Goal: Register for event/course

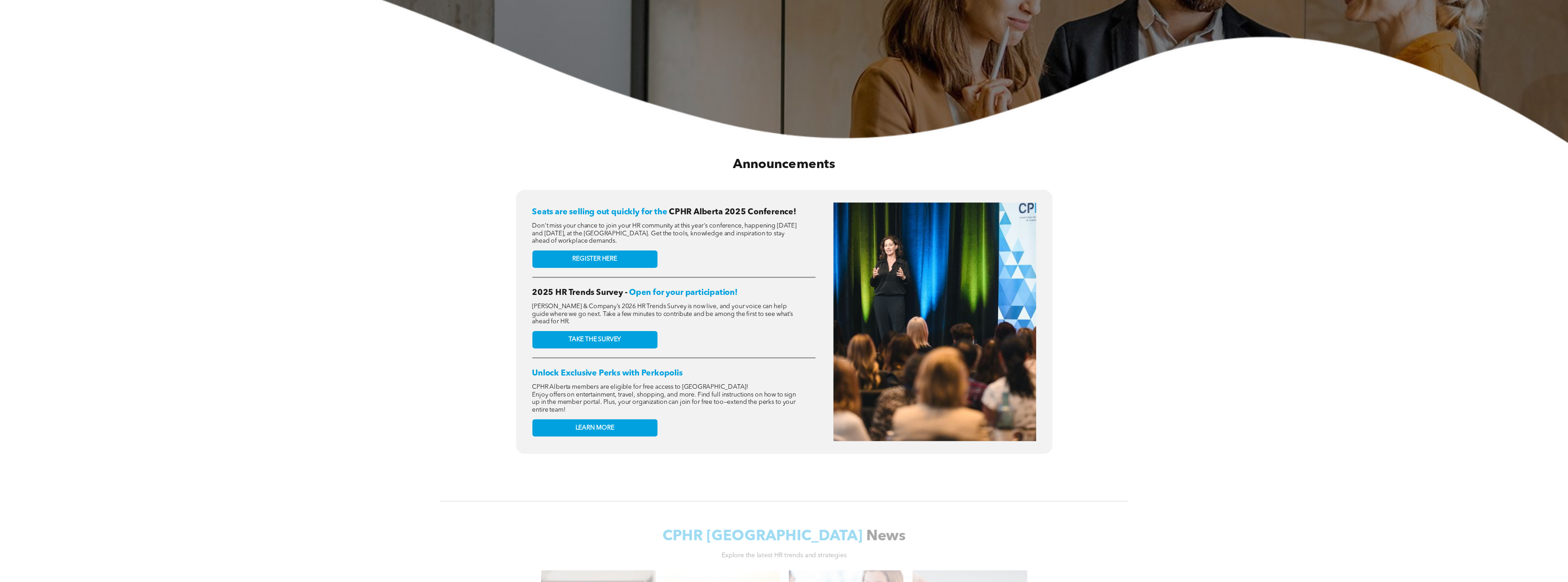
scroll to position [366, 0]
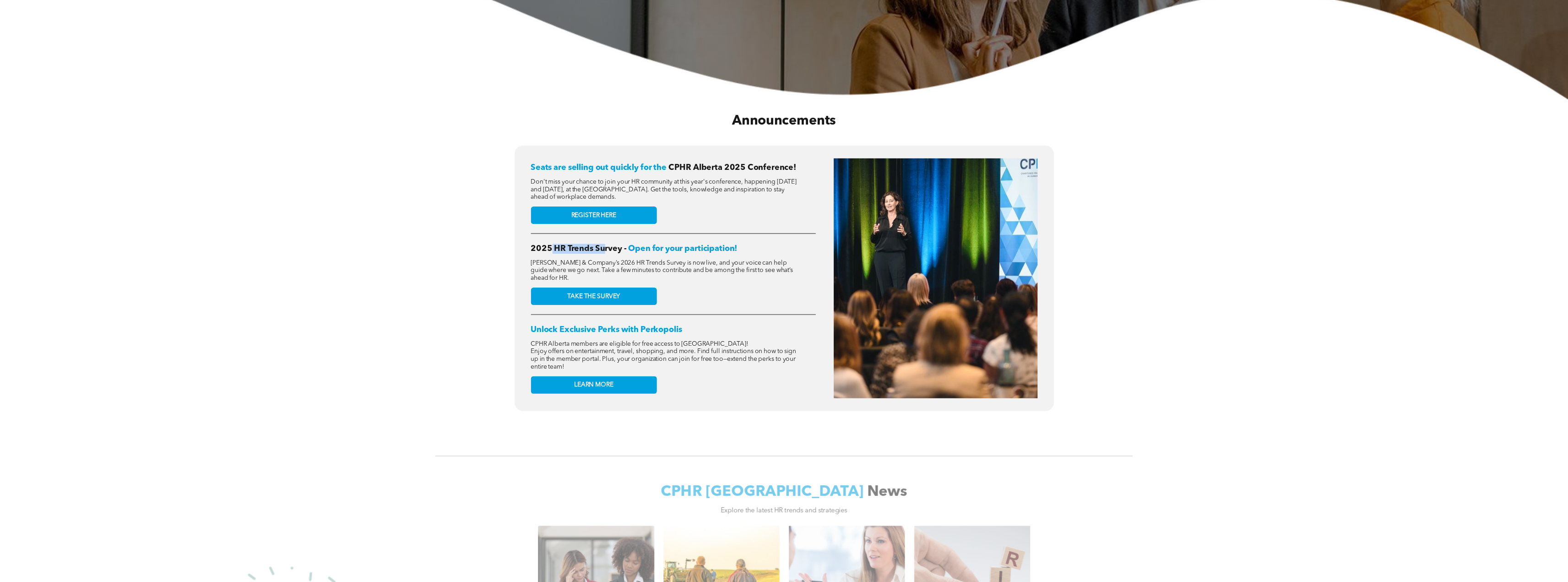
drag, startPoint x: 553, startPoint y: 248, endPoint x: 606, endPoint y: 238, distance: 53.9
click at [606, 238] on div "Seats are selling out quickly for the CPHR Alberta 2025 Conference! Don't miss …" at bounding box center [673, 278] width 285 height 240
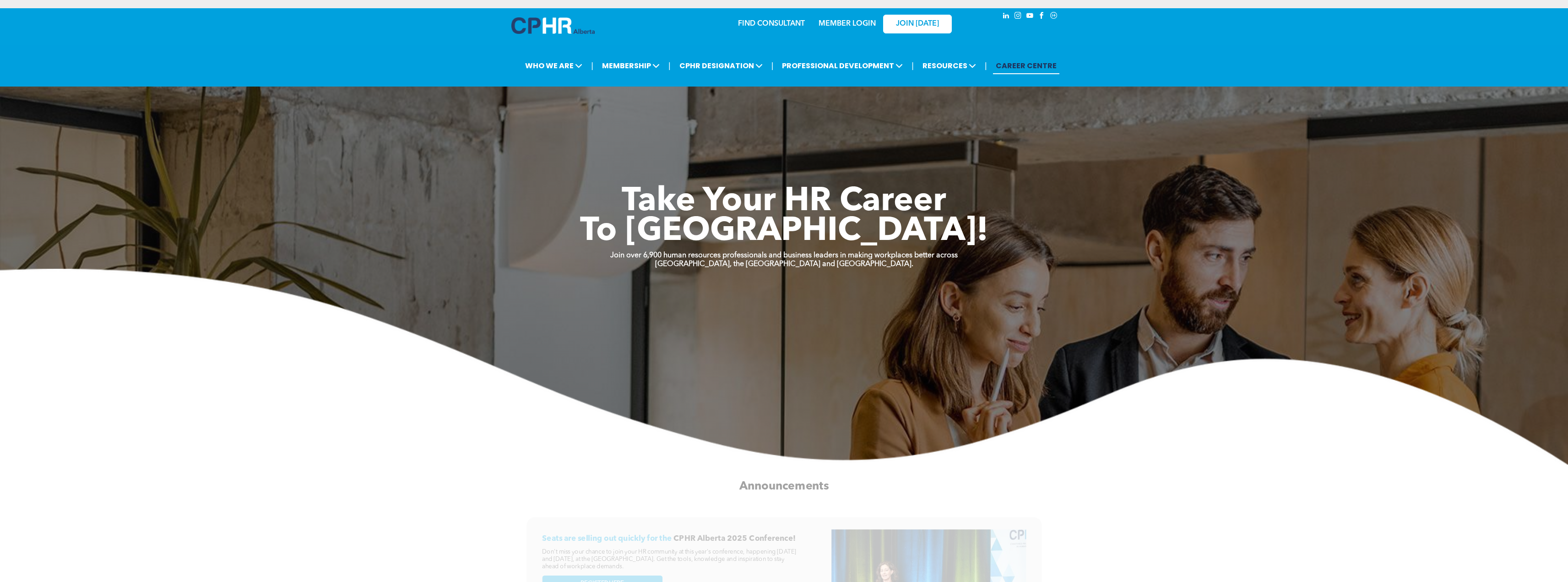
scroll to position [0, 0]
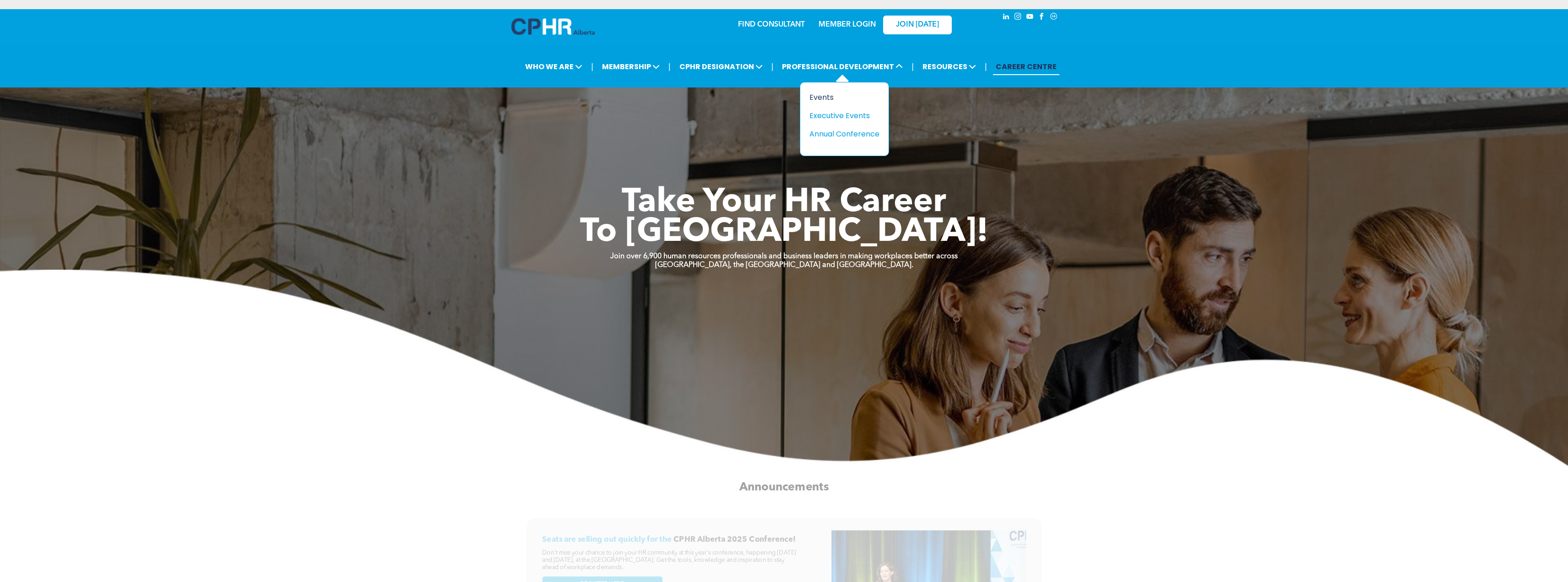
click at [819, 97] on div "Events" at bounding box center [841, 97] width 63 height 11
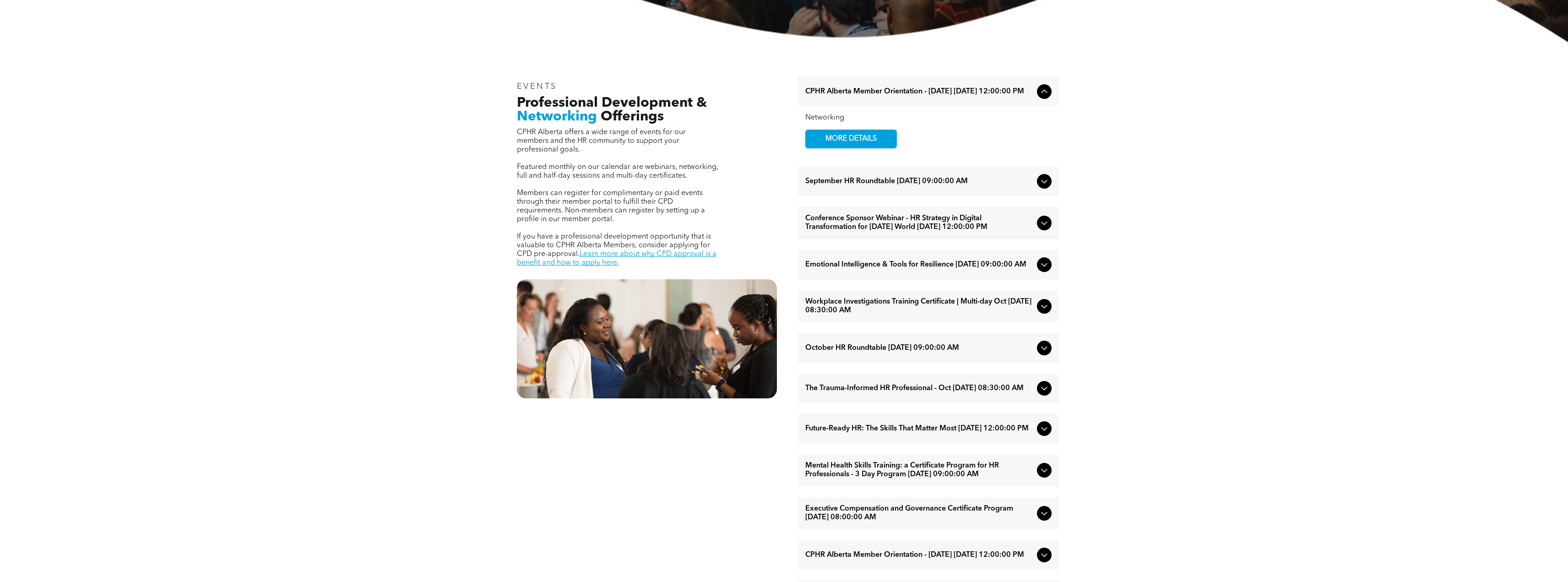
scroll to position [366, 0]
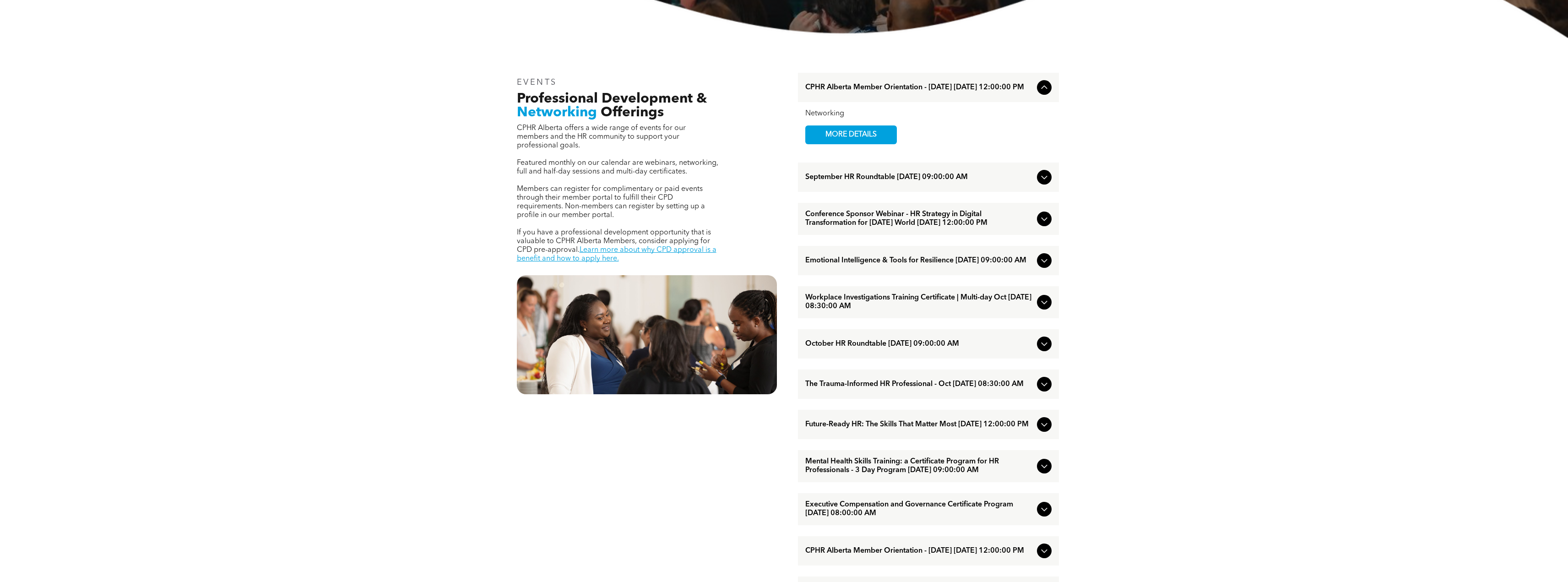
click at [834, 311] on span "Workplace Investigations Training Certificate | Multi-day Oct [DATE] 08:30:00 AM" at bounding box center [919, 302] width 228 height 18
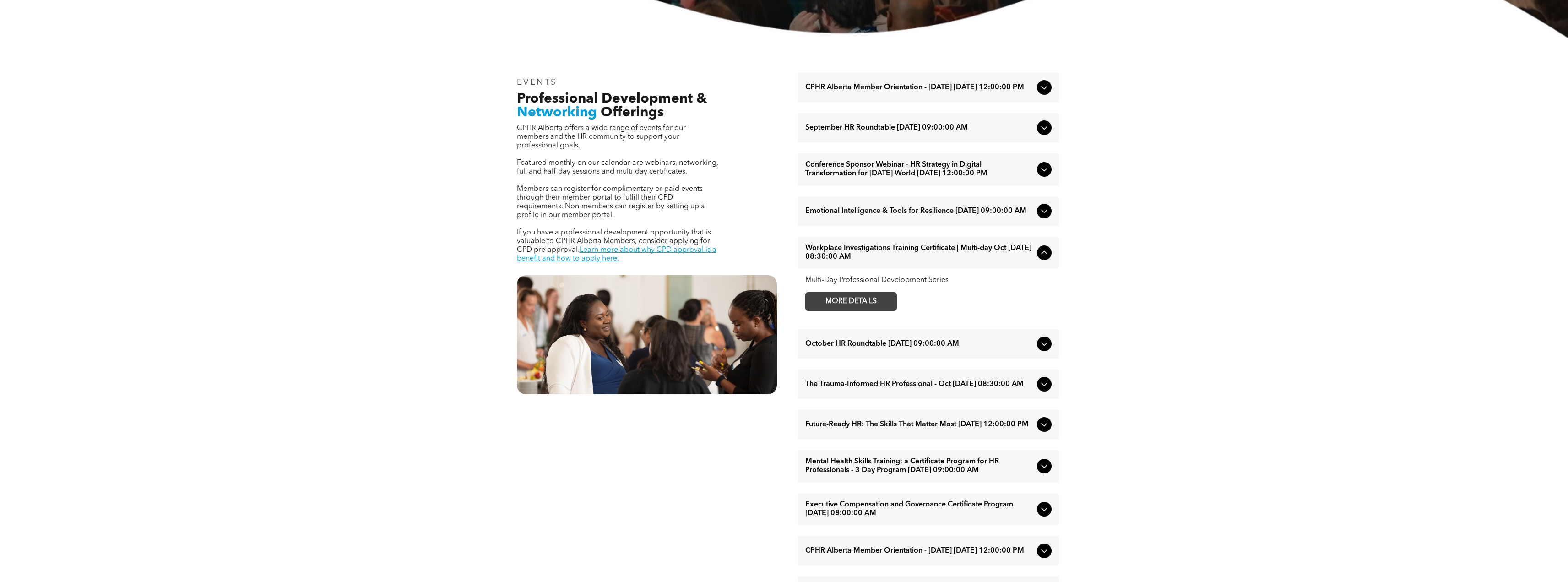
click at [864, 310] on span "MORE DETAILS" at bounding box center [851, 302] width 72 height 18
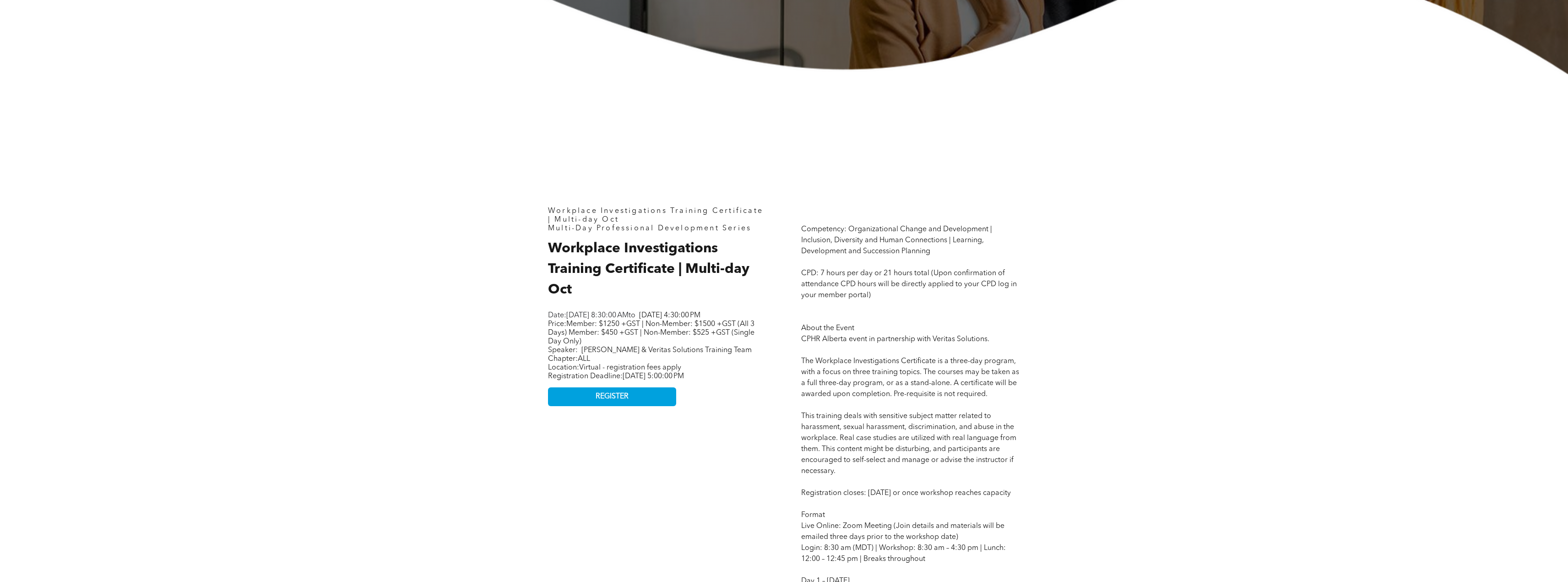
scroll to position [458, 0]
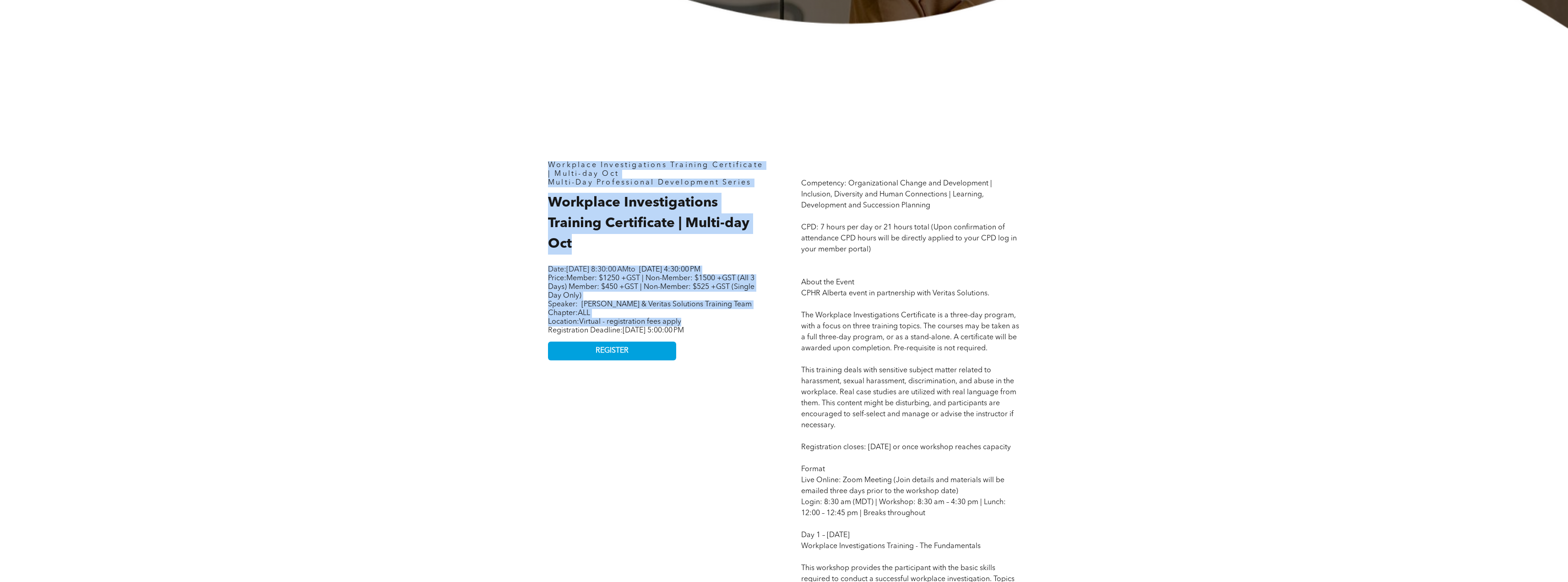
drag, startPoint x: 540, startPoint y: 158, endPoint x: 690, endPoint y: 327, distance: 226.0
click at [690, 318] on p "Chapter: ALL" at bounding box center [657, 314] width 219 height 9
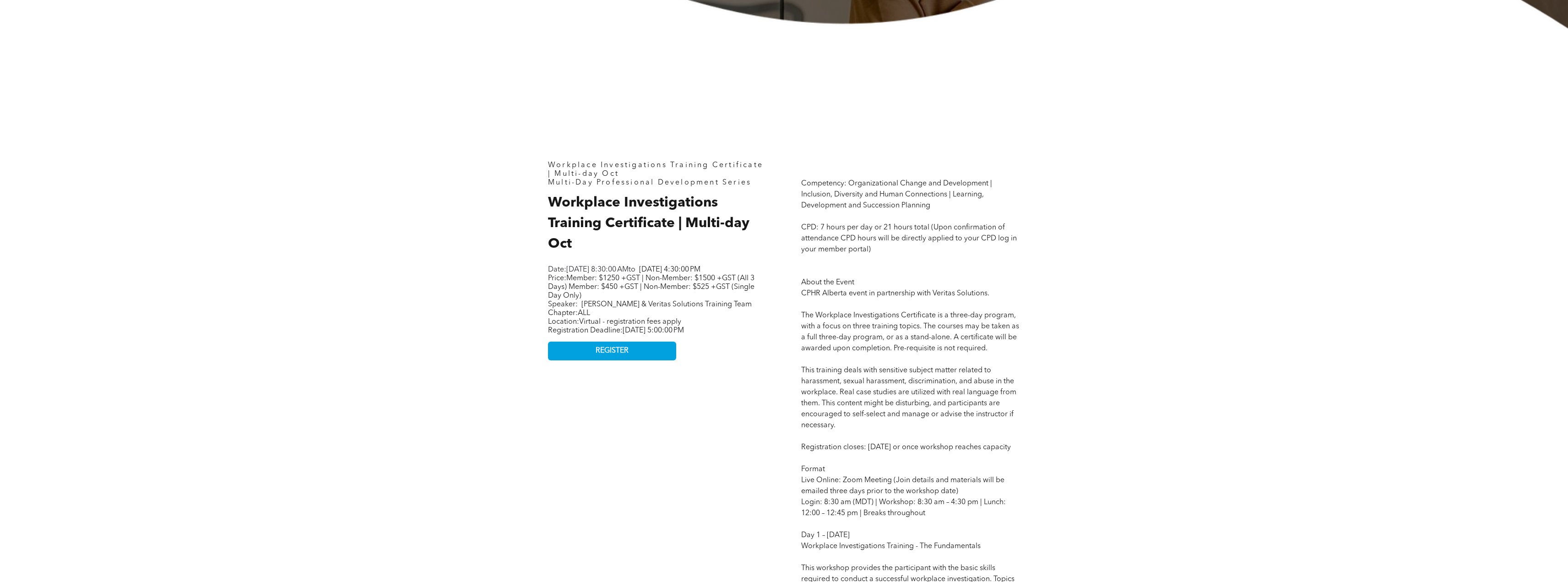
drag, startPoint x: 552, startPoint y: 251, endPoint x: 640, endPoint y: 280, distance: 92.7
click at [666, 299] on span "Member: $1250 +GST | Non-Member: $1500 +GST (All 3 Days) Member: $450 +GST | No…" at bounding box center [651, 287] width 207 height 25
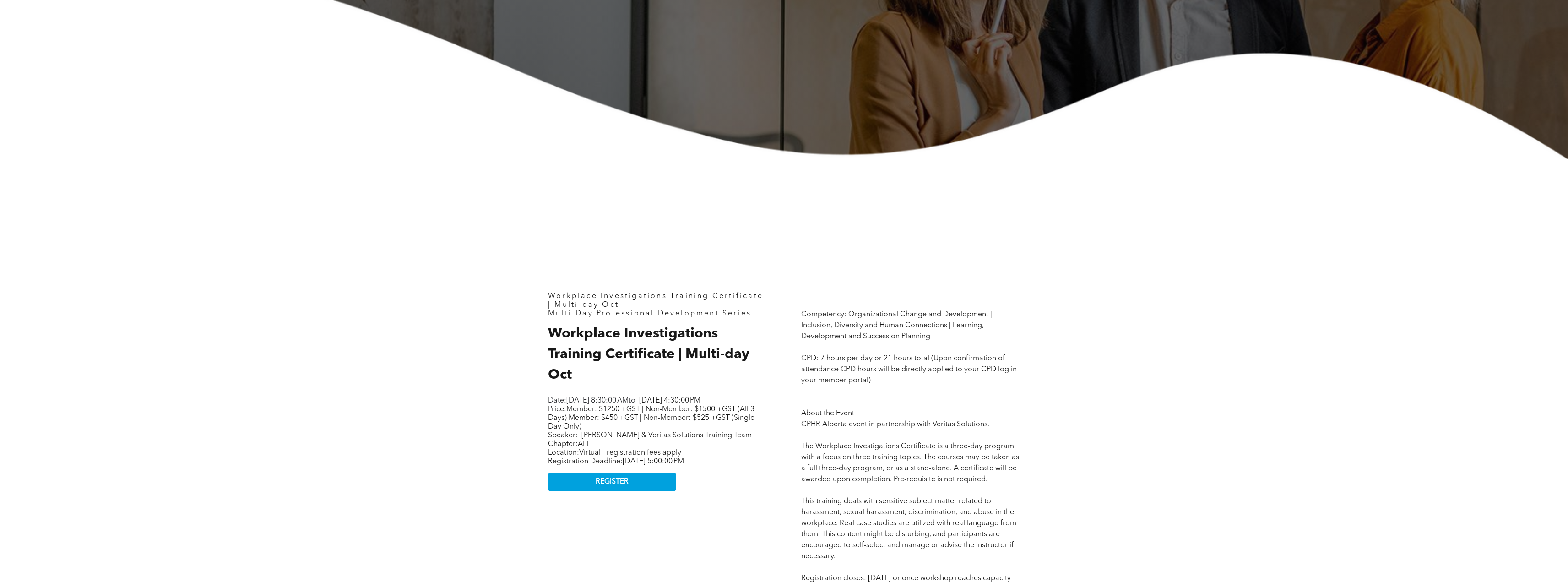
scroll to position [504, 0]
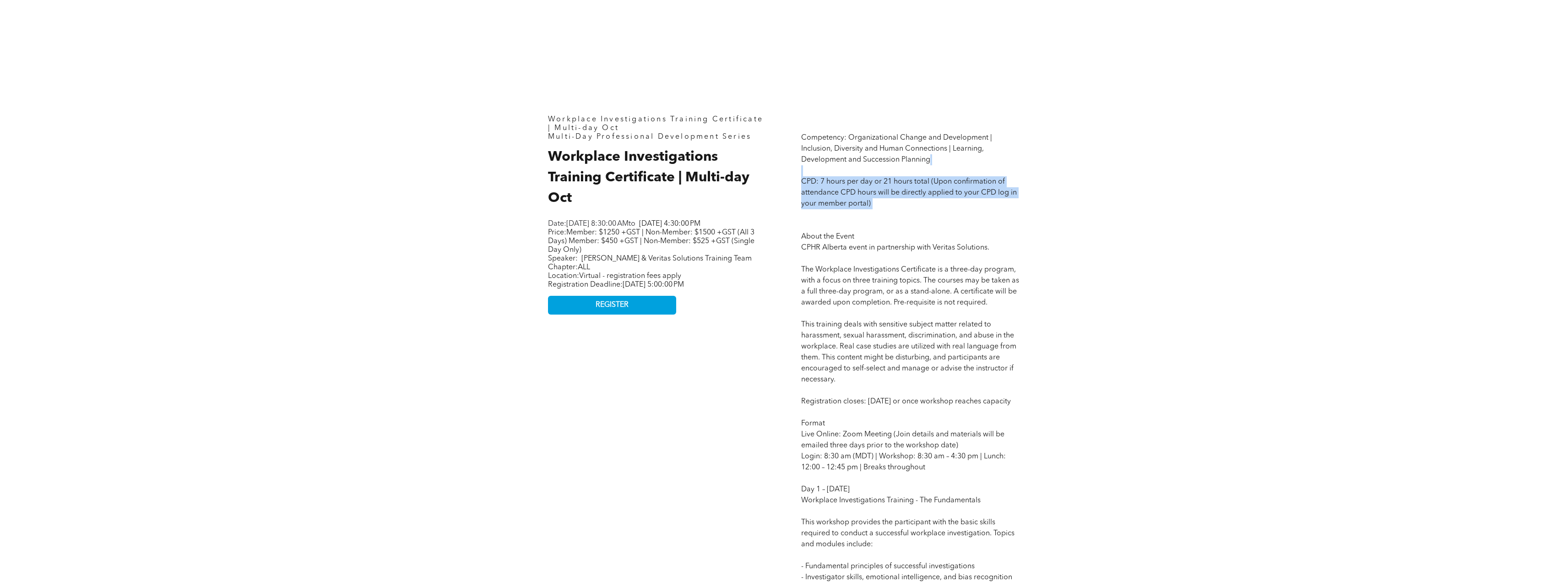
drag, startPoint x: 810, startPoint y: 170, endPoint x: 851, endPoint y: 218, distance: 63.1
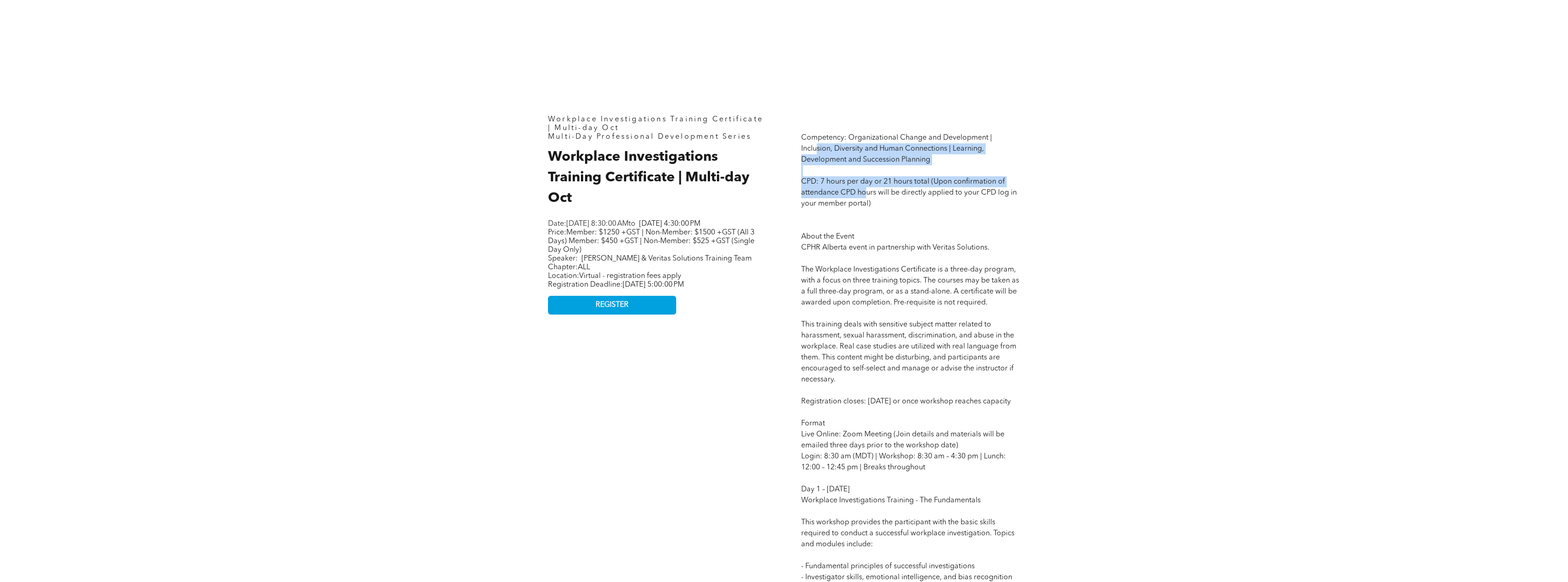
drag, startPoint x: 818, startPoint y: 143, endPoint x: 864, endPoint y: 196, distance: 70.2
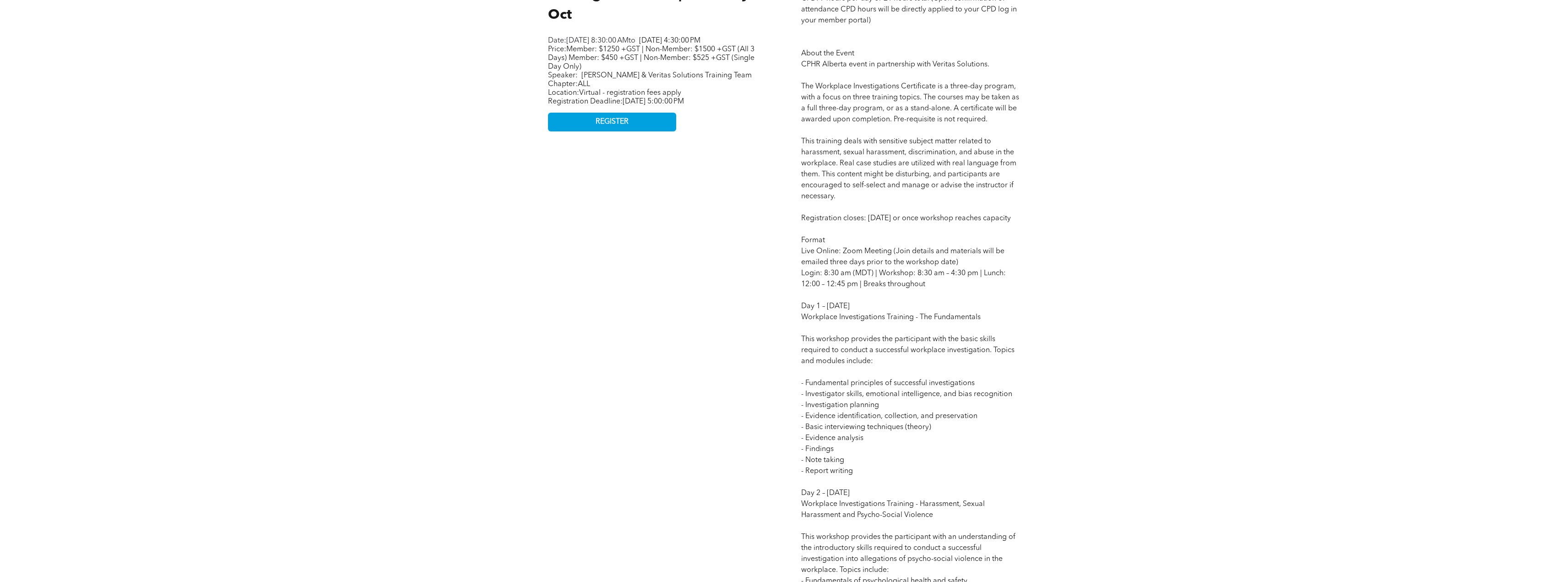
scroll to position [366, 0]
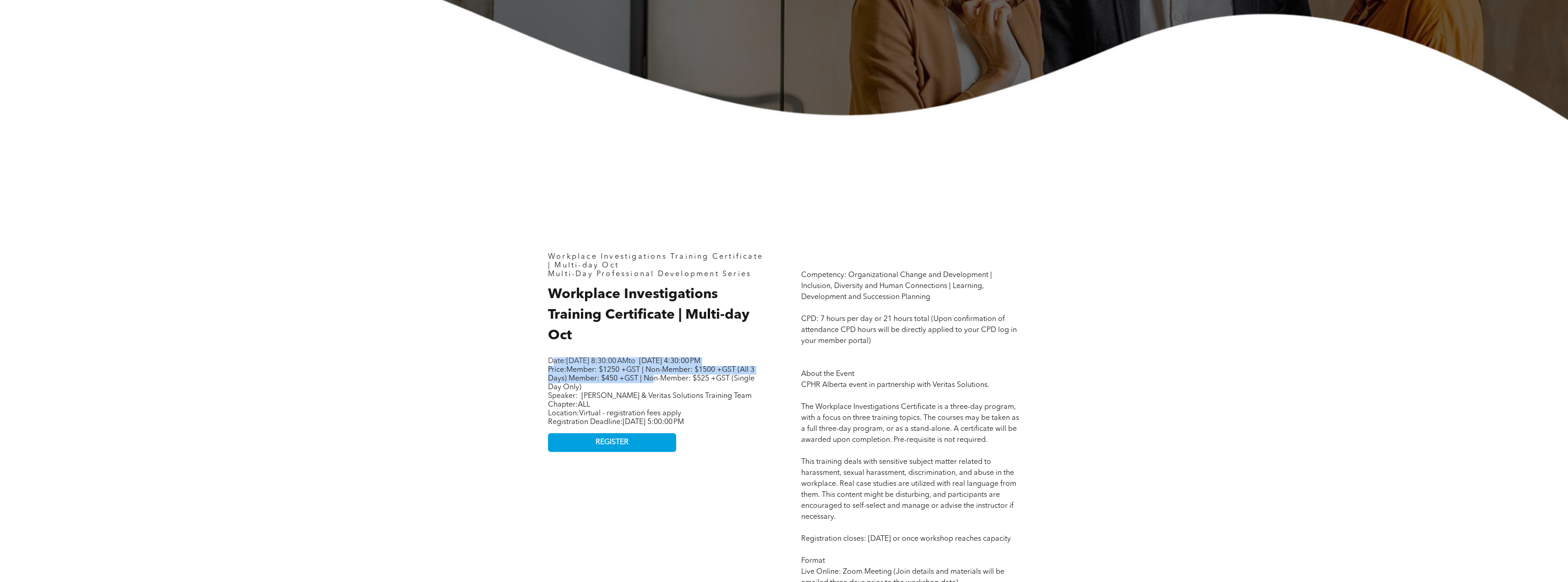
drag, startPoint x: 554, startPoint y: 356, endPoint x: 652, endPoint y: 390, distance: 103.7
click at [652, 390] on span "Member: $1250 +GST | Non-Member: $1500 +GST (All 3 Days) Member: $450 +GST | No…" at bounding box center [651, 378] width 207 height 25
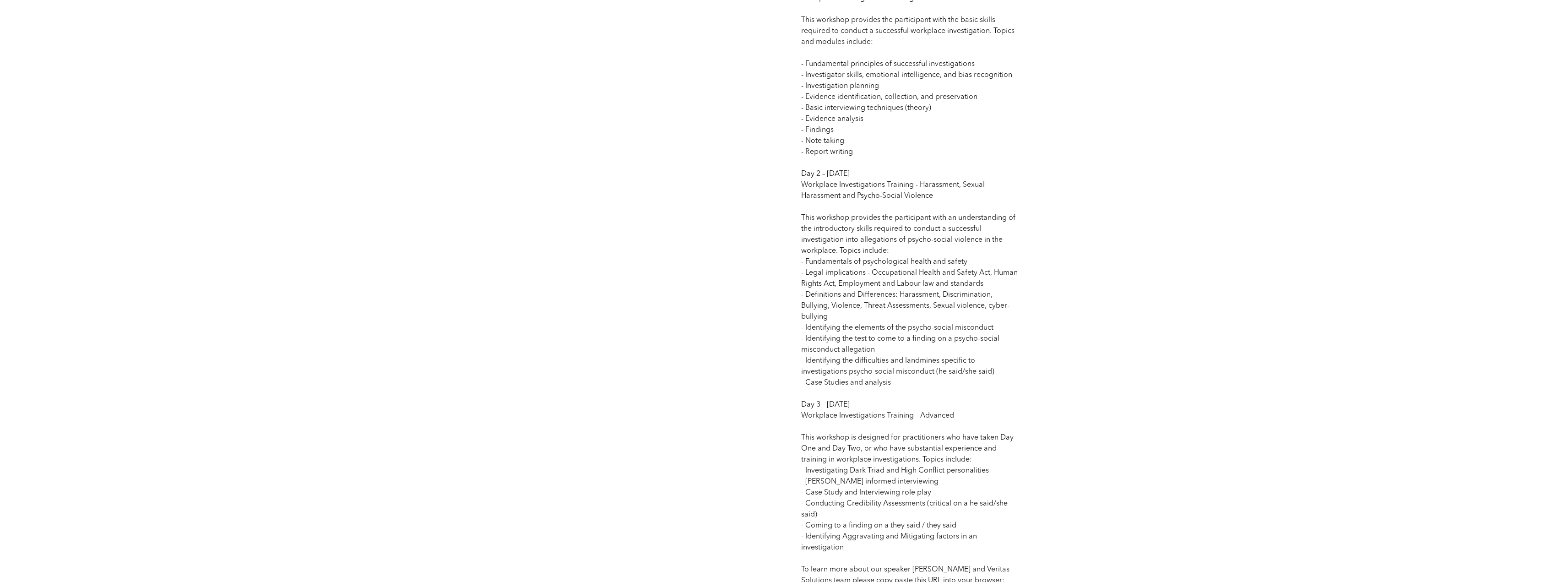
scroll to position [1008, 0]
